Goal: Transaction & Acquisition: Purchase product/service

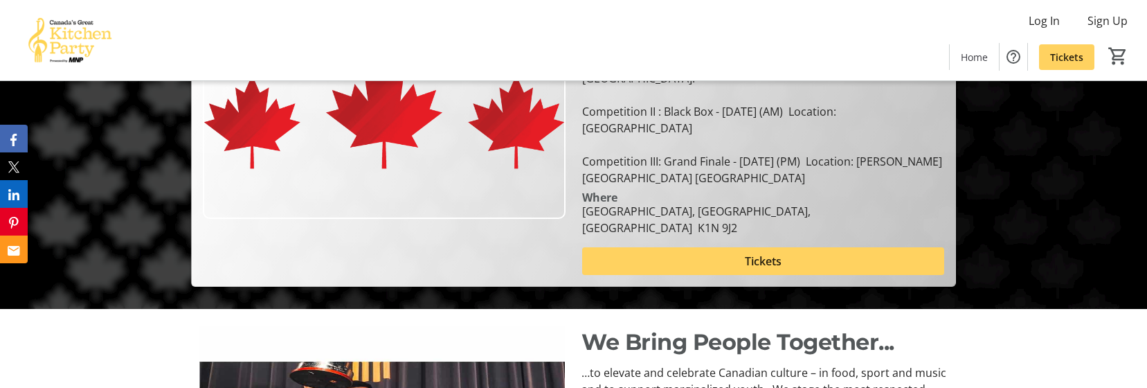
scroll to position [177, 0]
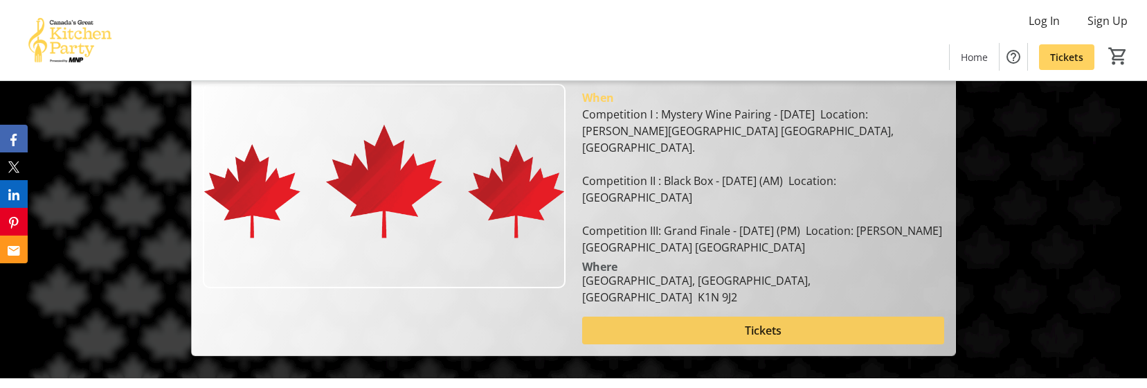
click at [717, 314] on span at bounding box center [763, 330] width 362 height 33
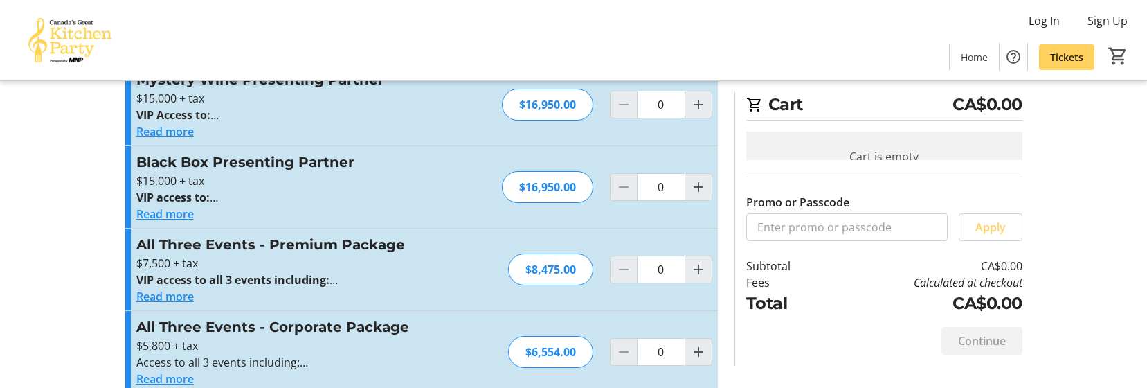
scroll to position [78, 0]
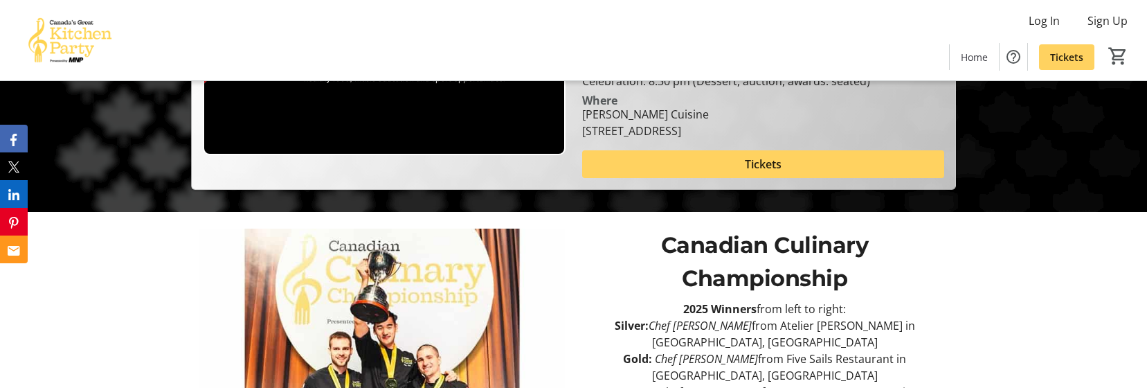
scroll to position [138, 0]
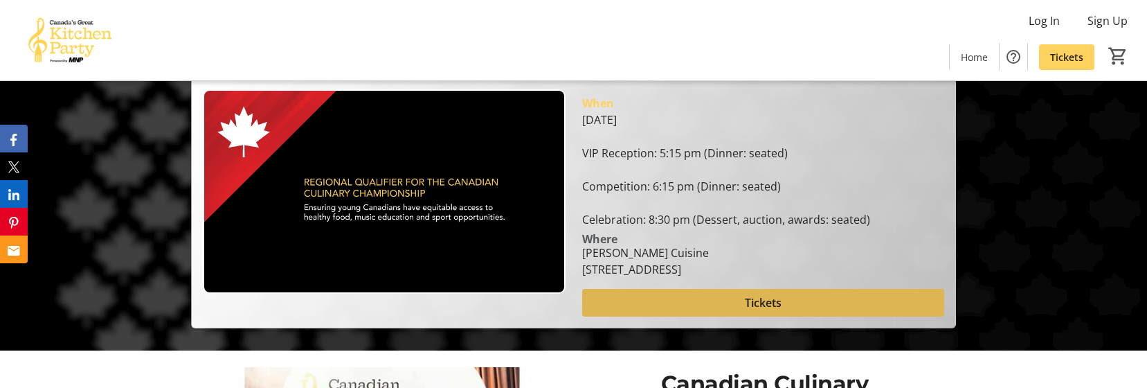
click at [760, 301] on span "Tickets" at bounding box center [763, 302] width 37 height 17
